Goal: Transaction & Acquisition: Book appointment/travel/reservation

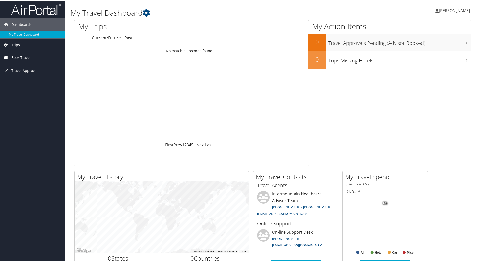
click at [26, 56] on span "Book Travel" at bounding box center [20, 57] width 19 height 13
click at [32, 80] on link "Book/Manage Online Trips" at bounding box center [32, 83] width 65 height 8
